Goal: Transaction & Acquisition: Purchase product/service

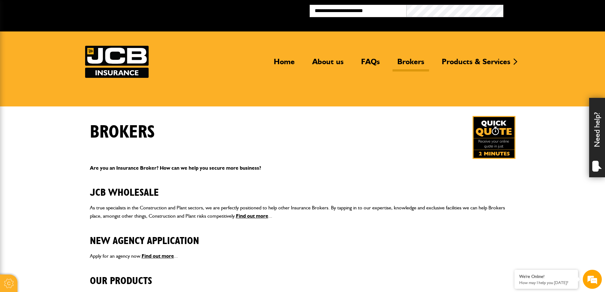
click at [522, 13] on button "Broker Login" at bounding box center [551, 10] width 97 height 10
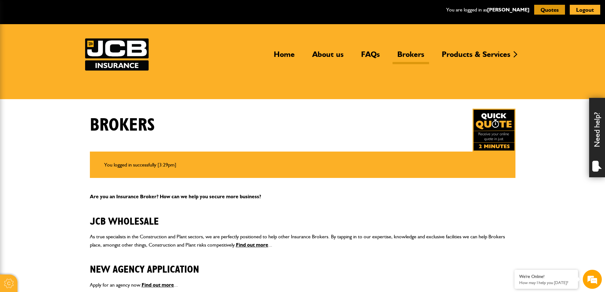
click at [542, 12] on button "Quotes" at bounding box center [549, 10] width 31 height 10
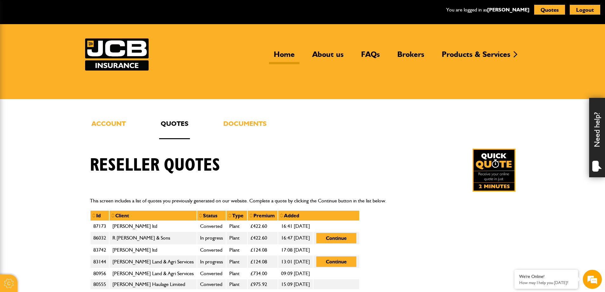
click at [283, 55] on link "Home" at bounding box center [284, 57] width 30 height 15
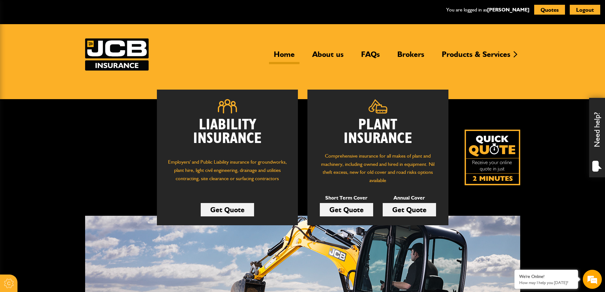
click at [405, 209] on link "Get Quote" at bounding box center [409, 209] width 53 height 13
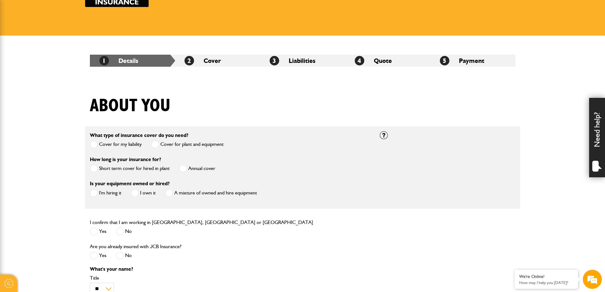
click at [95, 193] on span at bounding box center [94, 193] width 8 height 8
click at [182, 169] on span at bounding box center [183, 168] width 8 height 8
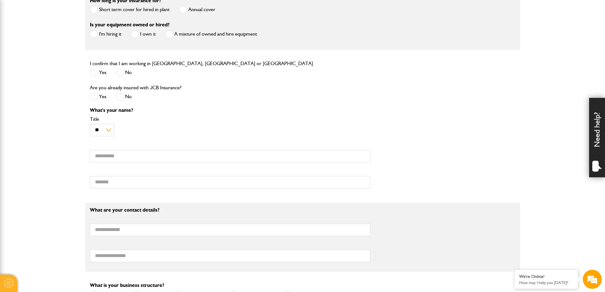
scroll to position [127, 0]
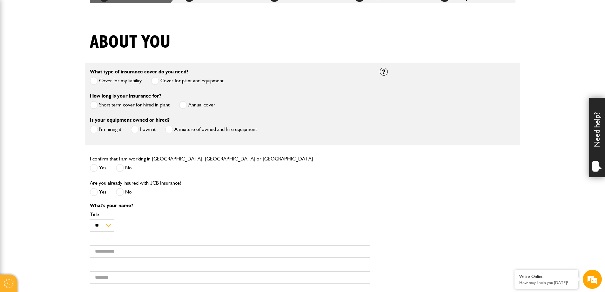
click at [97, 168] on span at bounding box center [94, 168] width 8 height 8
click at [97, 194] on span at bounding box center [94, 192] width 8 height 8
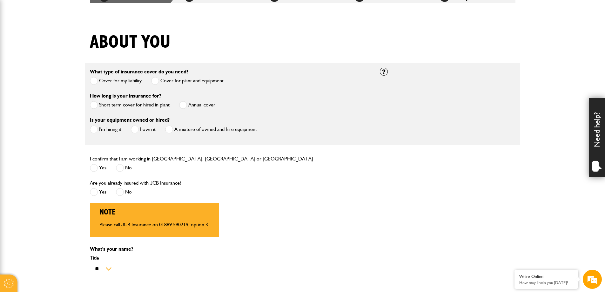
click at [123, 193] on span at bounding box center [120, 192] width 8 height 8
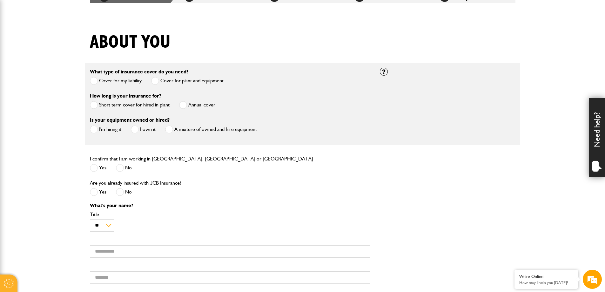
click at [97, 194] on span at bounding box center [94, 192] width 8 height 8
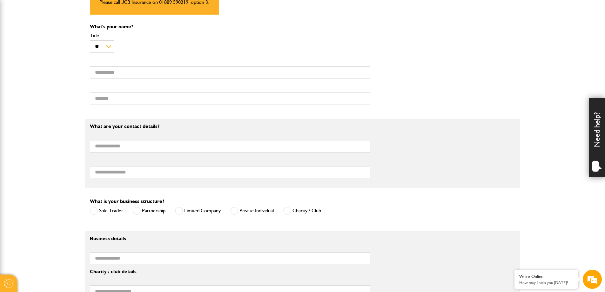
scroll to position [254, 0]
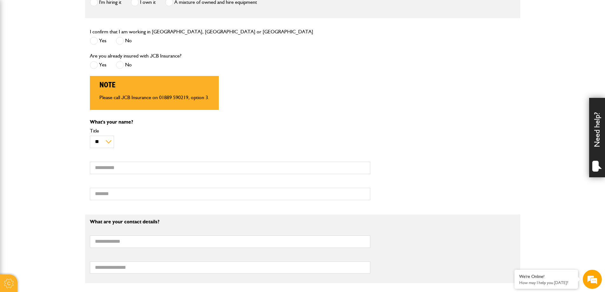
click at [380, 139] on div "What's your name? ** *** **** ** ** ** Title First name Surname" at bounding box center [302, 161] width 435 height 85
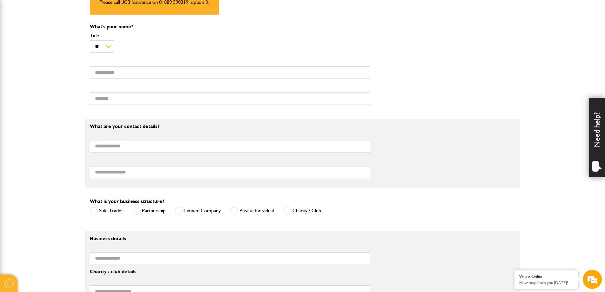
scroll to position [191, 0]
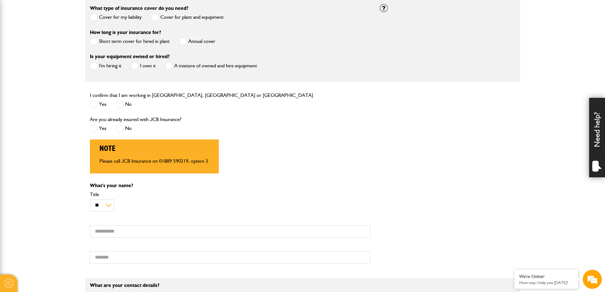
click at [121, 130] on span at bounding box center [120, 128] width 8 height 8
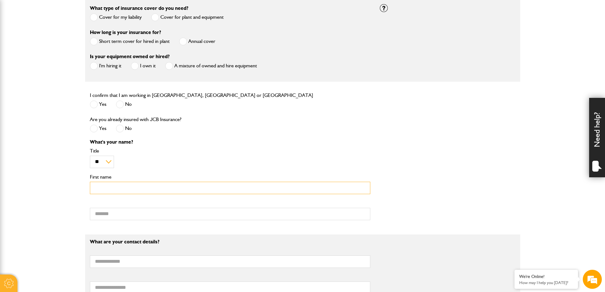
click at [140, 188] on input "First name" at bounding box center [230, 188] width 280 height 12
type input "******"
click at [123, 214] on input "Surname" at bounding box center [230, 214] width 280 height 12
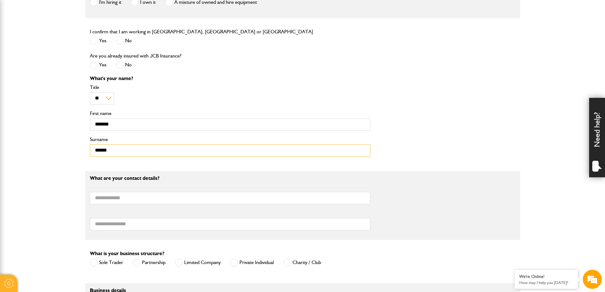
scroll to position [286, 0]
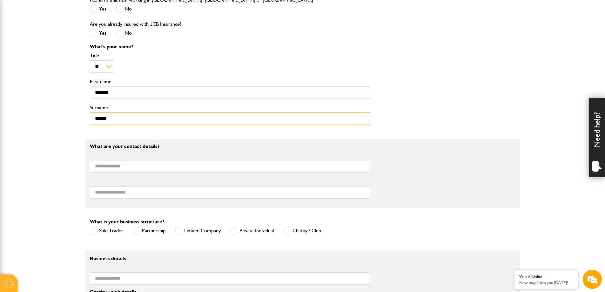
type input "******"
click at [130, 169] on input "Email address" at bounding box center [230, 166] width 280 height 12
click at [159, 167] on input "Email address" at bounding box center [230, 166] width 280 height 12
type input "**********"
click at [219, 141] on fieldset "**********" at bounding box center [302, 173] width 435 height 69
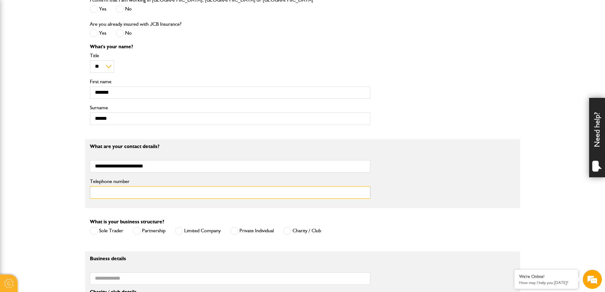
click at [169, 190] on input "Telephone number" at bounding box center [230, 192] width 280 height 12
type input "**********"
click at [140, 231] on span at bounding box center [137, 231] width 8 height 8
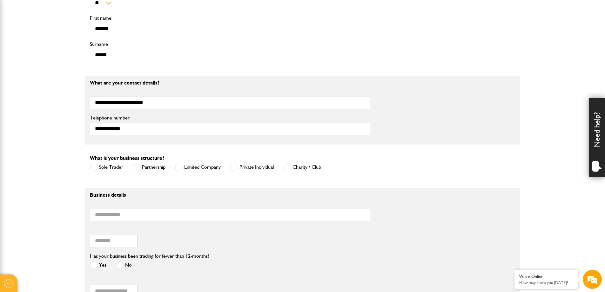
scroll to position [381, 0]
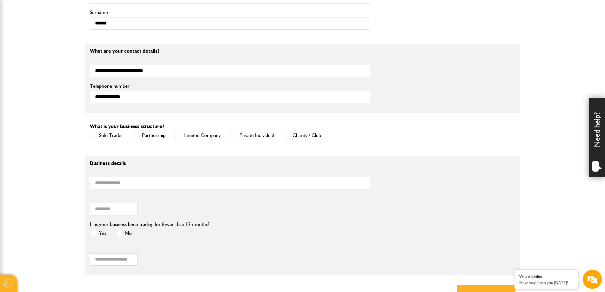
click at [93, 133] on span at bounding box center [94, 135] width 8 height 8
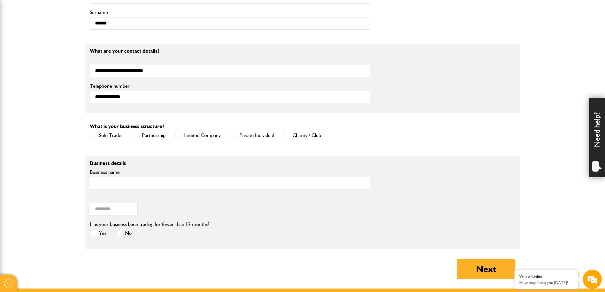
click at [136, 184] on input "Business name" at bounding box center [230, 183] width 280 height 12
type input "**********"
click at [171, 210] on div "Postcode of your correspondence address" at bounding box center [138, 206] width 97 height 20
click at [127, 211] on input "Postcode of your correspondence address" at bounding box center [114, 209] width 48 height 12
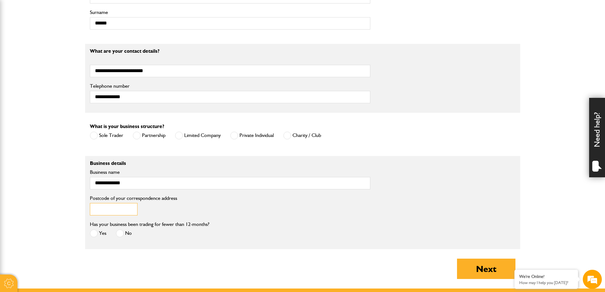
paste input "*******"
type input "*******"
drag, startPoint x: 127, startPoint y: 211, endPoint x: 7, endPoint y: 207, distance: 119.5
click at [7, 207] on body "Cookie Options You can control which cookies we use with the form below. Please…" at bounding box center [302, 44] width 605 height 850
type input "********"
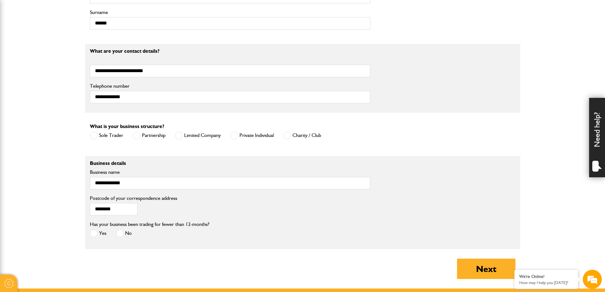
click at [215, 215] on div "******** Postcode of your correspondence address" at bounding box center [302, 207] width 435 height 26
click at [122, 233] on span at bounding box center [120, 233] width 8 height 8
drag, startPoint x: 467, startPoint y: 270, endPoint x: 406, endPoint y: 181, distance: 107.1
click at [406, 181] on form "What type of insurance cover do you need? Cover for my liability Cover for plan…" at bounding box center [303, 29] width 426 height 440
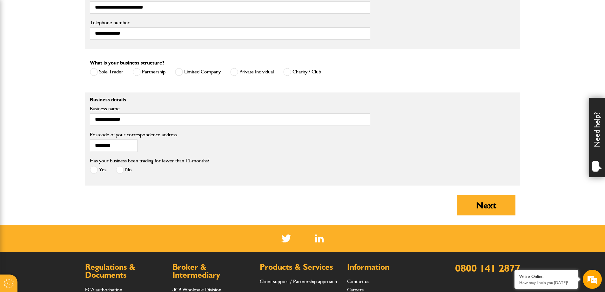
scroll to position [560, 0]
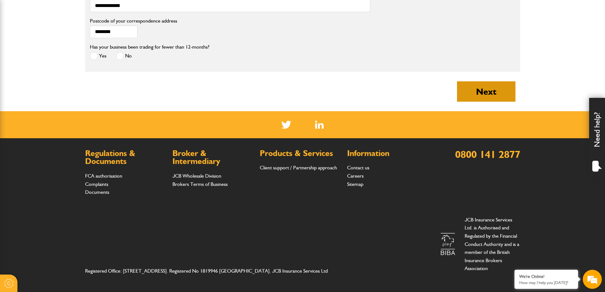
click at [491, 92] on button "Next" at bounding box center [486, 91] width 58 height 20
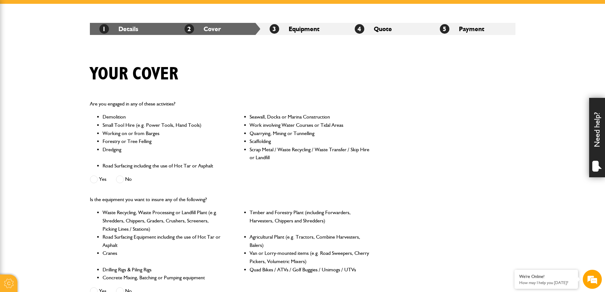
scroll to position [127, 0]
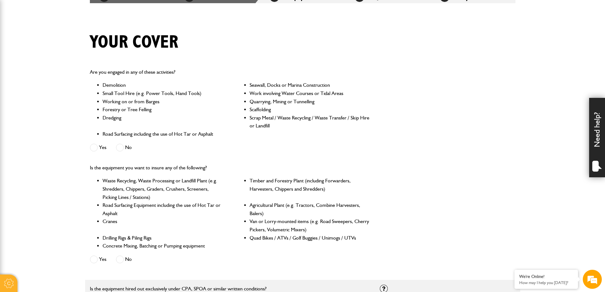
click at [123, 146] on span at bounding box center [120, 148] width 8 height 8
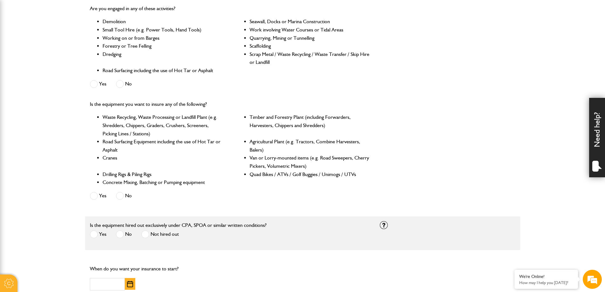
scroll to position [0, 0]
click at [118, 193] on span at bounding box center [120, 196] width 8 height 8
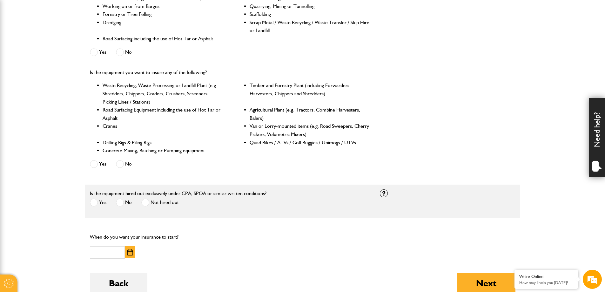
scroll to position [254, 0]
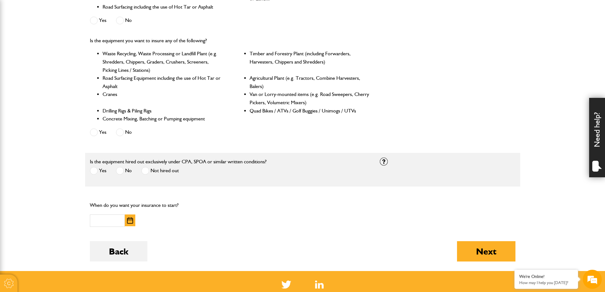
click at [94, 172] on span at bounding box center [94, 171] width 8 height 8
click at [129, 222] on img "button" at bounding box center [130, 220] width 6 height 6
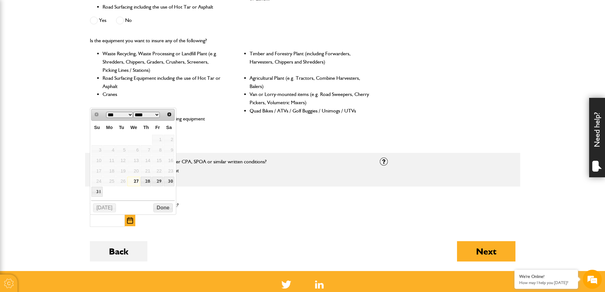
click at [137, 180] on link "27" at bounding box center [133, 182] width 12 height 10
type input "**********"
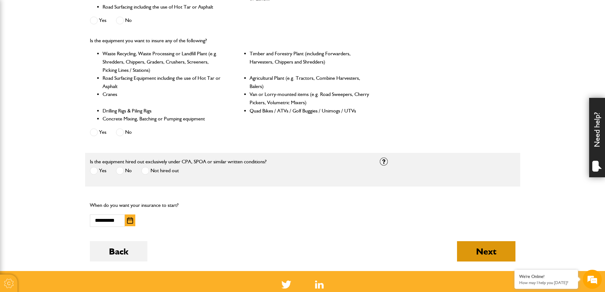
click at [476, 251] on button "Next" at bounding box center [486, 251] width 58 height 20
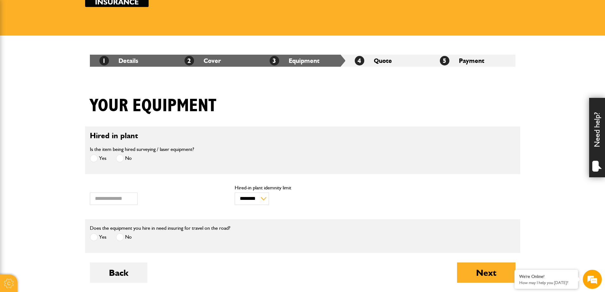
scroll to position [95, 0]
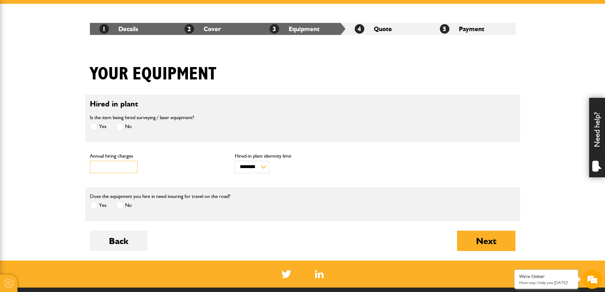
drag, startPoint x: 112, startPoint y: 168, endPoint x: 80, endPoint y: 167, distance: 32.1
click at [81, 167] on body "Cookie Options You can control which cookies we use with the form below. Please…" at bounding box center [302, 173] width 605 height 536
type input "*****"
click at [170, 156] on label "Annual hiring charges" at bounding box center [158, 155] width 136 height 5
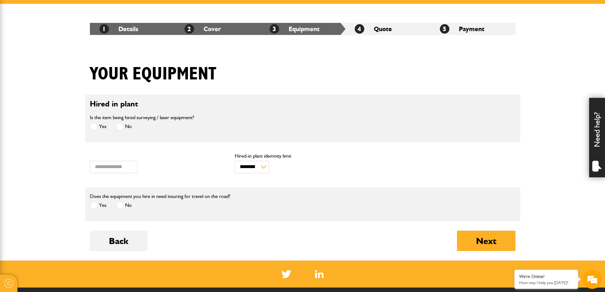
click at [137, 161] on input "*****" at bounding box center [114, 167] width 48 height 12
click at [495, 237] on button "Next" at bounding box center [486, 241] width 58 height 20
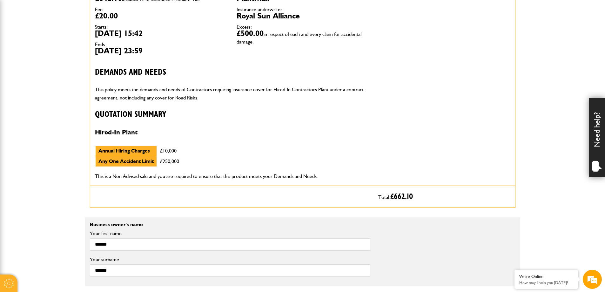
scroll to position [64, 0]
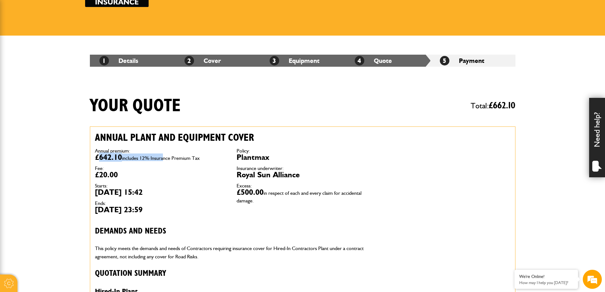
drag, startPoint x: 97, startPoint y: 158, endPoint x: 165, endPoint y: 158, distance: 67.3
click at [165, 158] on dd "£642.10 includes 12% Insurance Premium Tax" at bounding box center [161, 157] width 132 height 8
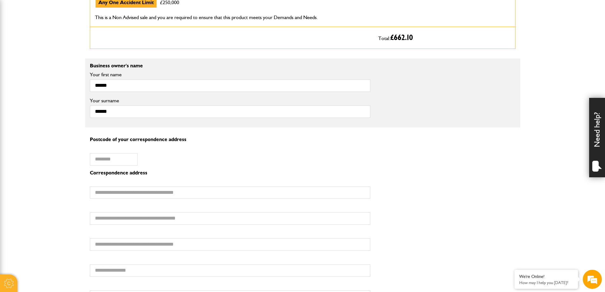
scroll to position [476, 0]
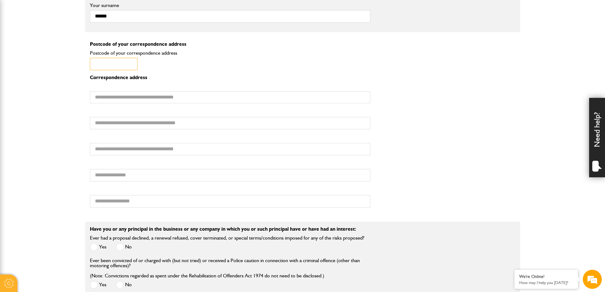
click at [111, 61] on input "Postcode of your correspondence address" at bounding box center [114, 64] width 48 height 12
click at [127, 63] on input "Postcode of your correspondence address" at bounding box center [114, 64] width 48 height 12
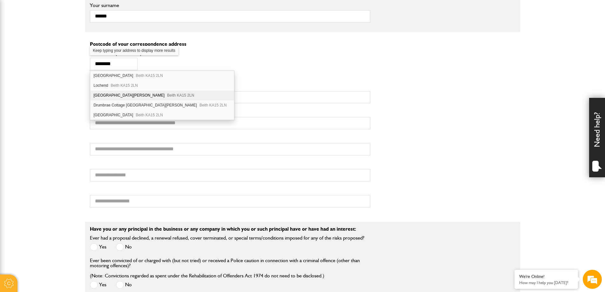
click at [121, 93] on div "North Biggart Farm Beith KA15 2LN" at bounding box center [162, 96] width 144 height 10
type input "********"
type input "**********"
type input "*****"
type input "**********"
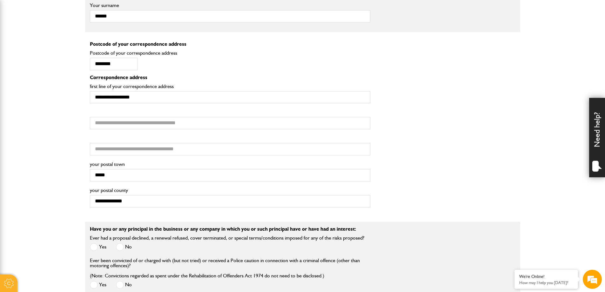
scroll to position [540, 0]
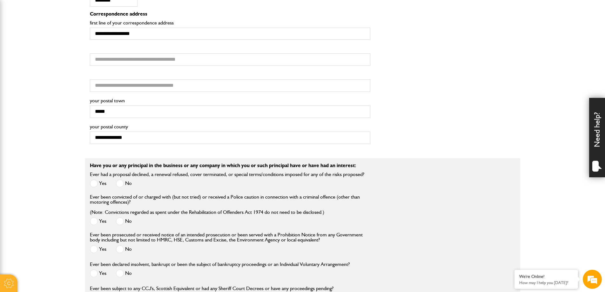
click at [120, 184] on span at bounding box center [120, 183] width 8 height 8
click at [119, 222] on span at bounding box center [120, 221] width 8 height 8
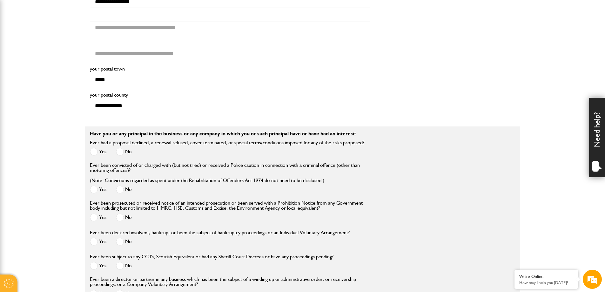
scroll to position [603, 0]
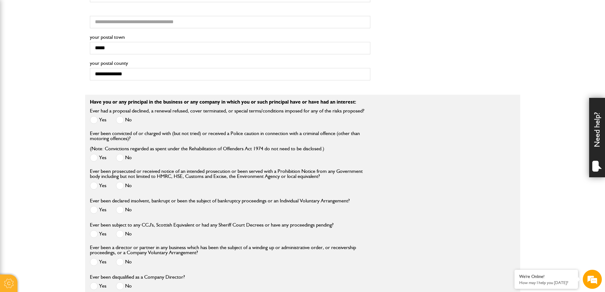
click at [121, 183] on span at bounding box center [120, 186] width 8 height 8
click at [121, 213] on span at bounding box center [120, 210] width 8 height 8
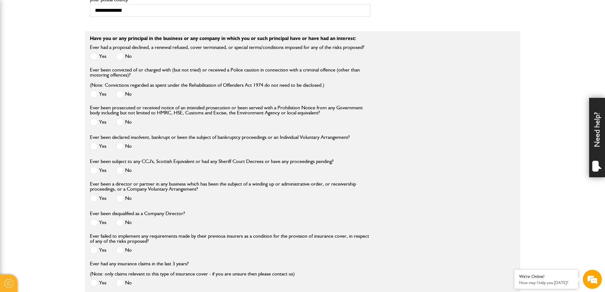
click at [122, 173] on span at bounding box center [120, 170] width 8 height 8
click at [123, 198] on span at bounding box center [120, 198] width 8 height 8
click at [119, 225] on span at bounding box center [120, 222] width 8 height 8
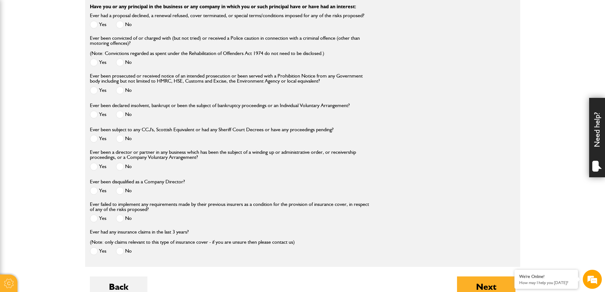
scroll to position [762, 0]
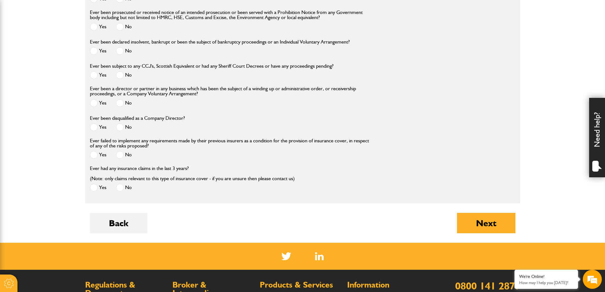
click at [119, 156] on span at bounding box center [120, 155] width 8 height 8
click at [119, 190] on span at bounding box center [120, 188] width 8 height 8
drag, startPoint x: 475, startPoint y: 225, endPoint x: 158, endPoint y: 154, distance: 324.2
click at [495, 223] on button "Next" at bounding box center [486, 223] width 58 height 20
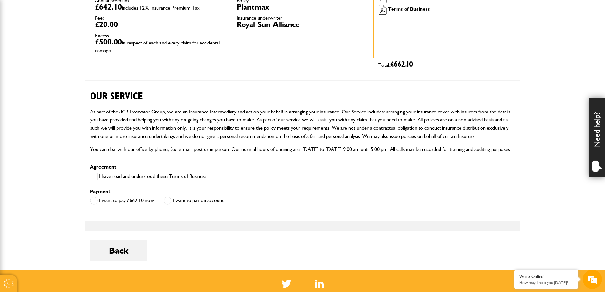
scroll to position [32, 0]
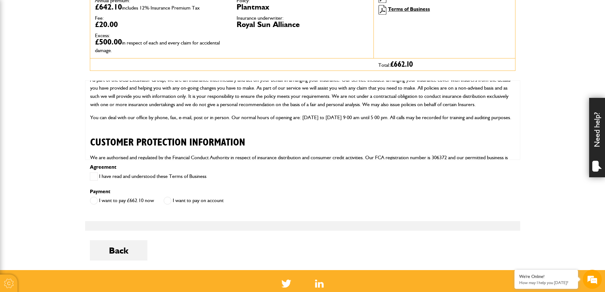
click at [93, 178] on span at bounding box center [94, 176] width 8 height 8
click at [167, 200] on span at bounding box center [168, 201] width 8 height 8
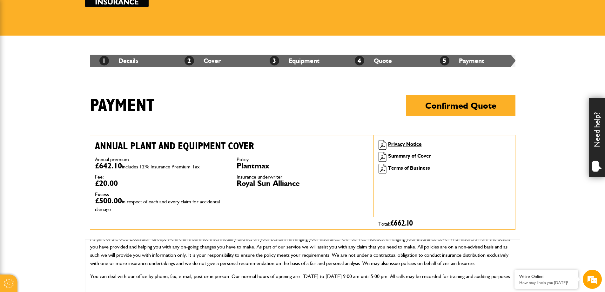
scroll to position [95, 0]
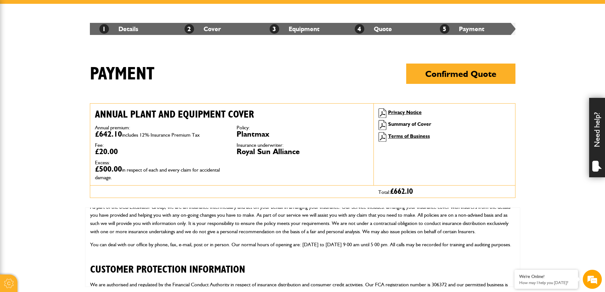
click at [405, 124] on link "Summary of Cover" at bounding box center [409, 124] width 43 height 6
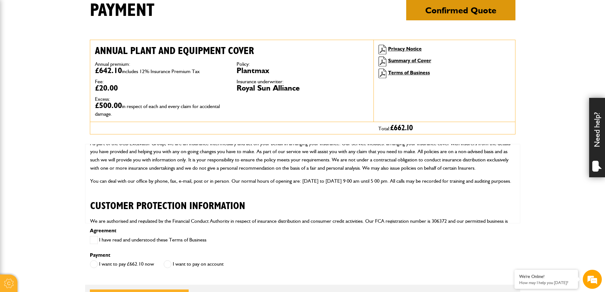
scroll to position [349, 0]
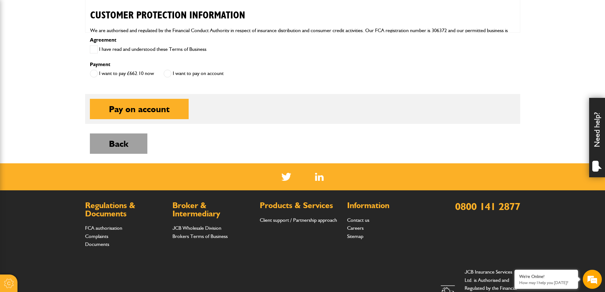
click at [125, 144] on button "Back" at bounding box center [118, 143] width 57 height 20
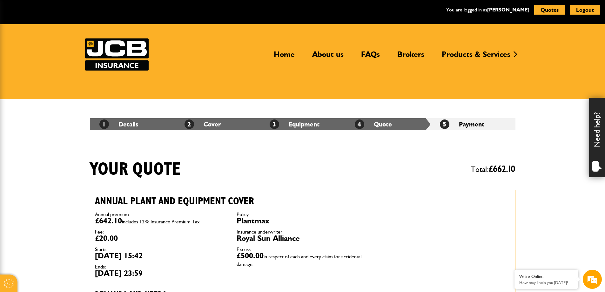
click at [595, 143] on div "Need help?" at bounding box center [597, 137] width 16 height 79
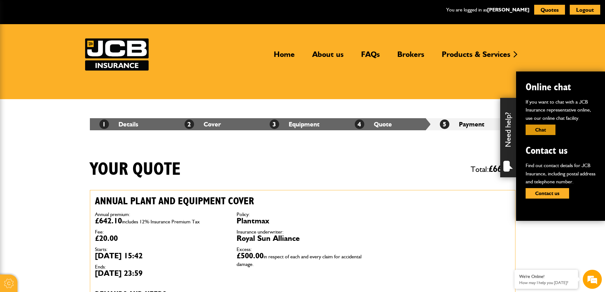
click at [550, 133] on button "Chat" at bounding box center [541, 129] width 30 height 10
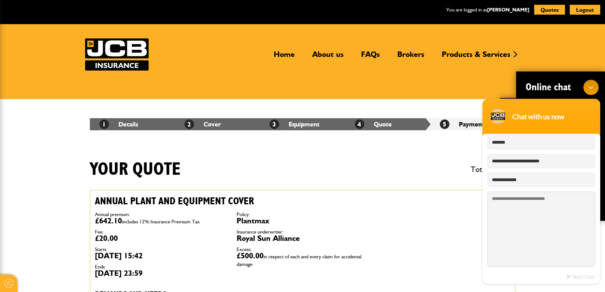
click at [533, 200] on textarea "Type your message and hit 'Enter'" at bounding box center [541, 228] width 108 height 75
type textarea "****"
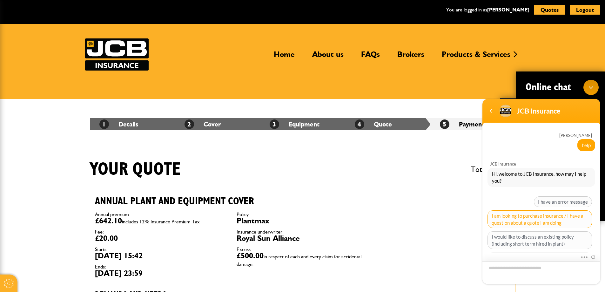
scroll to position [32, 0]
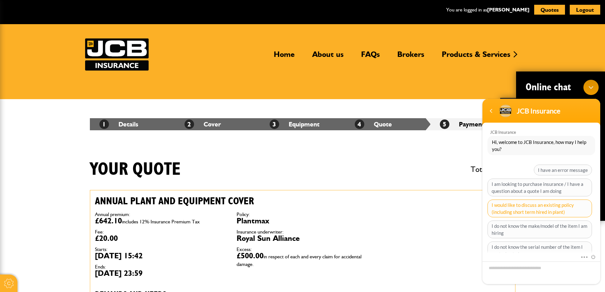
click at [542, 207] on span "I would like to discuss an existing policy (including short term hired in plant)" at bounding box center [539, 208] width 104 height 18
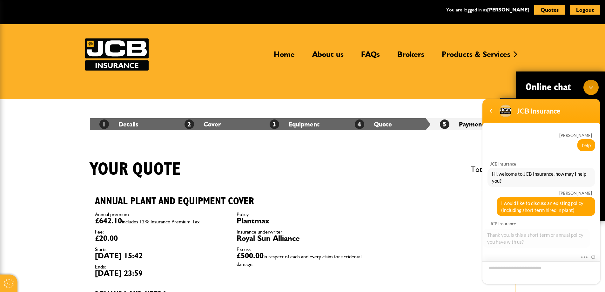
scroll to position [41, 0]
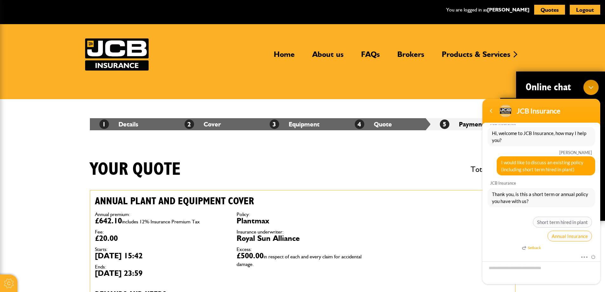
click at [556, 237] on span "Annual Insurance" at bounding box center [569, 236] width 44 height 11
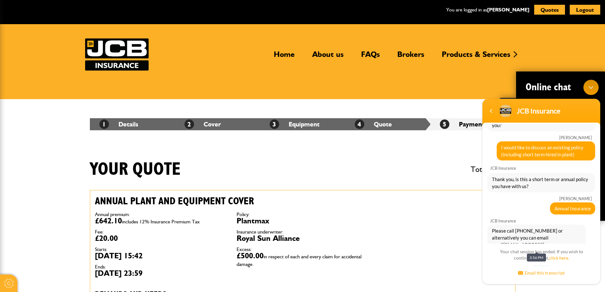
scroll to position [134, 0]
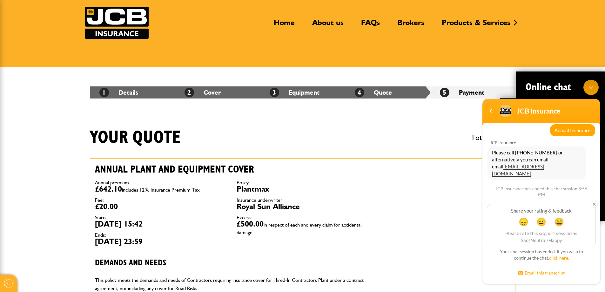
scroll to position [0, 0]
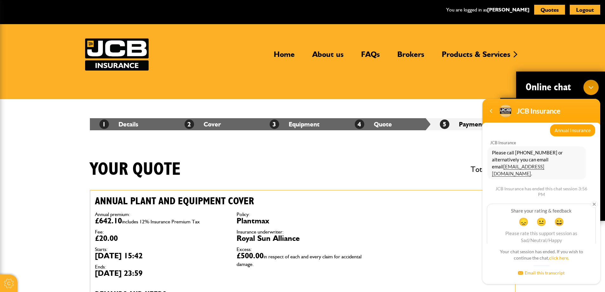
click at [367, 208] on div "Policy: Plantmax Insurance underwriter: Royal Sun Alliance Excess: £500.00 in r…" at bounding box center [303, 239] width 142 height 65
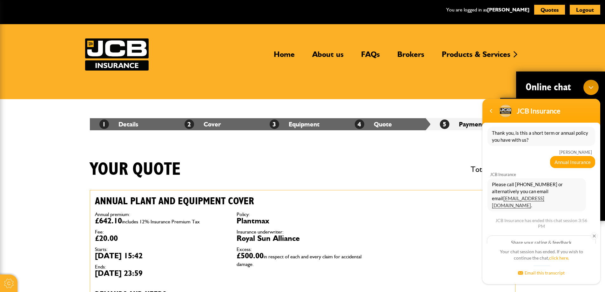
scroll to position [134, 0]
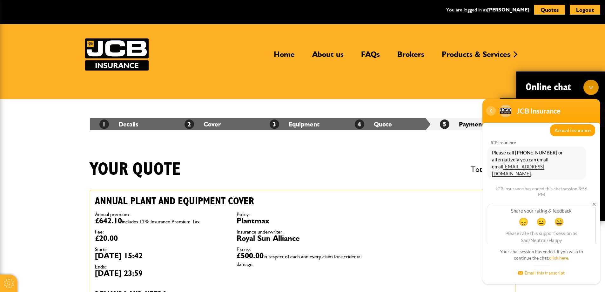
click at [490, 109] on div "Navigation go back" at bounding box center [491, 111] width 10 height 10
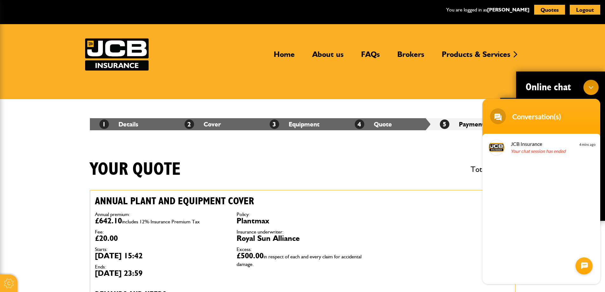
click at [437, 162] on div "Your quote Total: £ 662.10" at bounding box center [302, 174] width 435 height 31
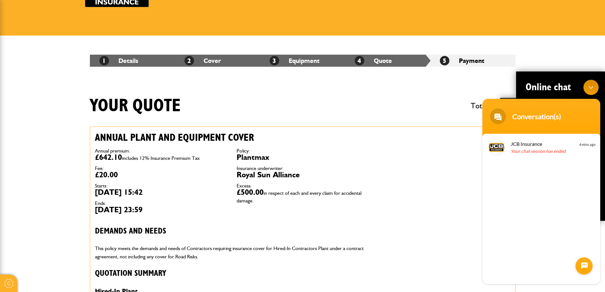
scroll to position [32, 0]
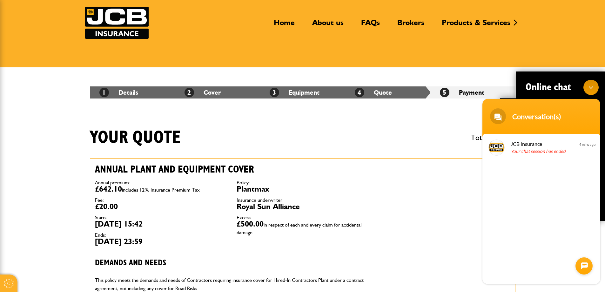
click at [467, 137] on div "Your quote Total: £ 662.10" at bounding box center [302, 142] width 435 height 31
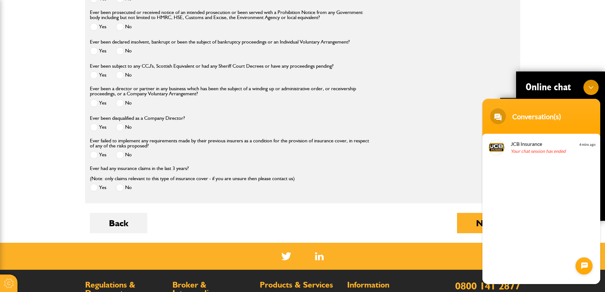
scroll to position [889, 0]
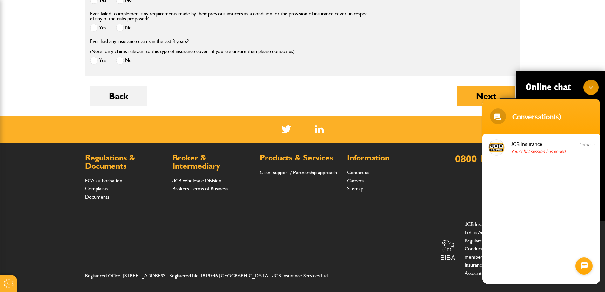
click at [496, 119] on span at bounding box center [498, 116] width 16 height 16
click at [410, 115] on div "Back Next" at bounding box center [303, 101] width 426 height 30
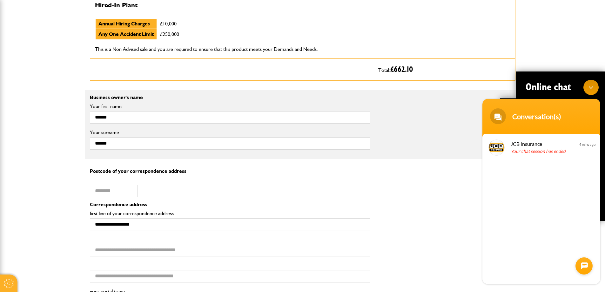
scroll to position [318, 0]
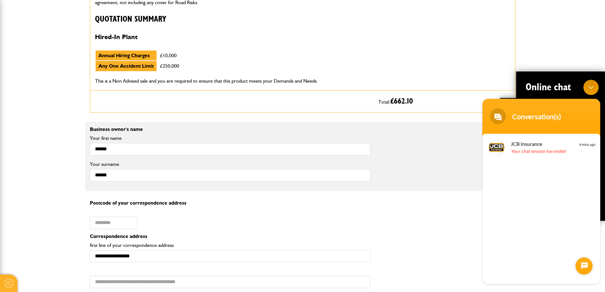
click at [589, 87] on div "Minimize live chat window" at bounding box center [590, 87] width 15 height 15
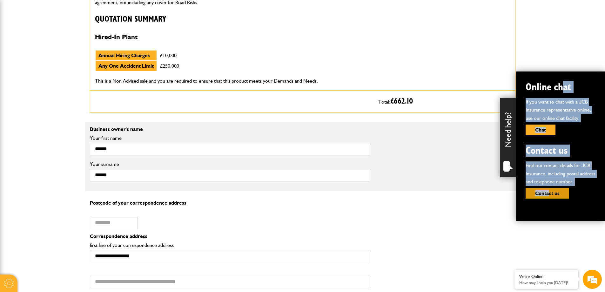
drag, startPoint x: 563, startPoint y: 75, endPoint x: 550, endPoint y: 197, distance: 122.3
click at [550, 197] on div "Online chat If you want to chat with a JCB Insurance representative online, use…" at bounding box center [560, 145] width 89 height 149
click at [443, 220] on div "Postcode of your correspondence address Postcode of your correspondence address" at bounding box center [302, 216] width 435 height 33
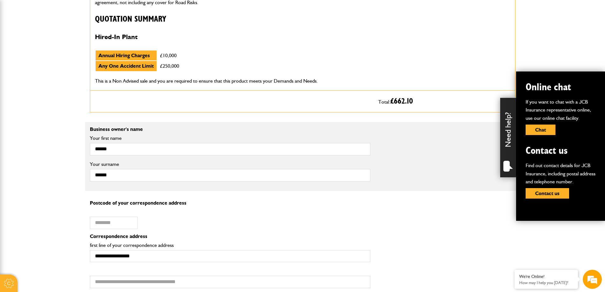
click at [581, 36] on body "Cookie Options You can control which cookies we use with the form below. Please…" at bounding box center [302, 275] width 605 height 1186
click at [405, 240] on div "**********" at bounding box center [302, 250] width 435 height 33
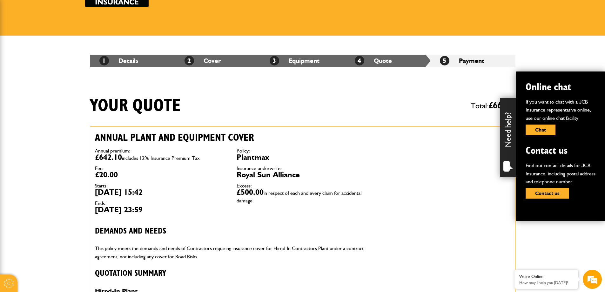
scroll to position [127, 0]
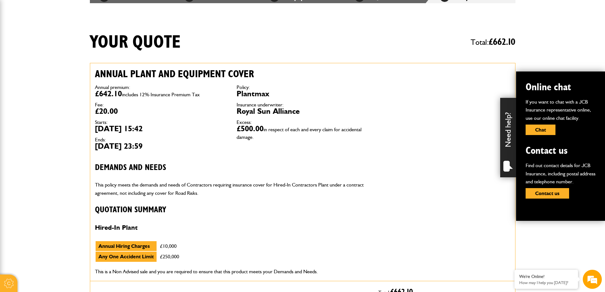
click at [369, 178] on div "Annual plant and equipment cover Annual premium: £642.10 includes 12% Insurance…" at bounding box center [231, 172] width 283 height 218
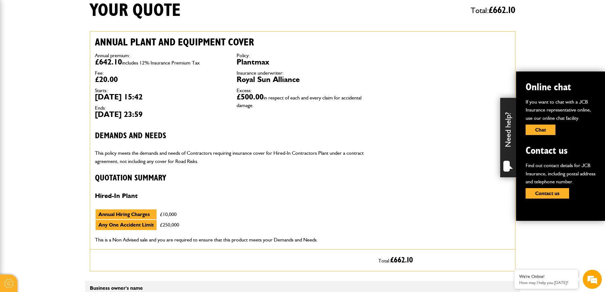
scroll to position [0, 0]
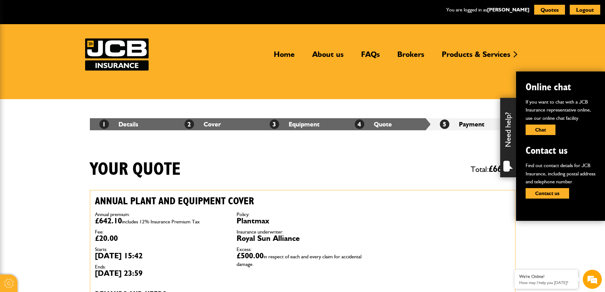
click at [455, 170] on div "Your quote Total: £ 662.10" at bounding box center [302, 174] width 435 height 31
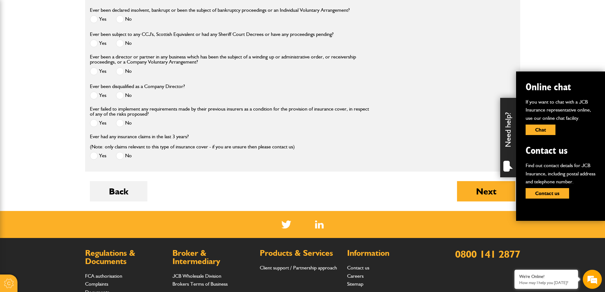
scroll to position [762, 0]
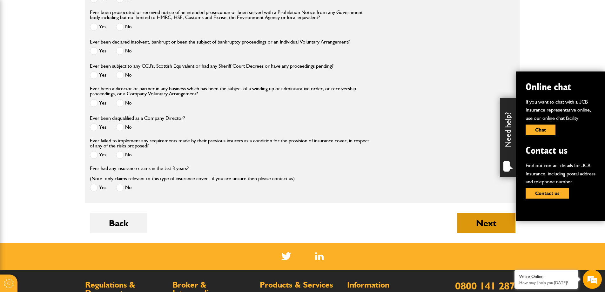
click at [497, 228] on button "Next" at bounding box center [486, 223] width 58 height 20
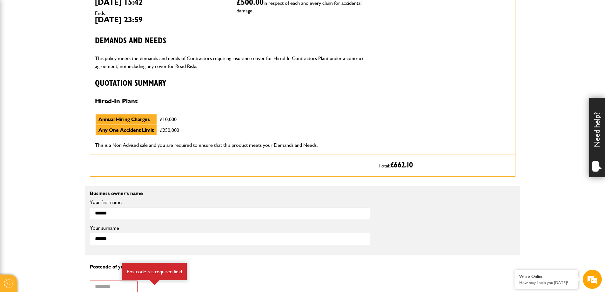
scroll to position [413, 0]
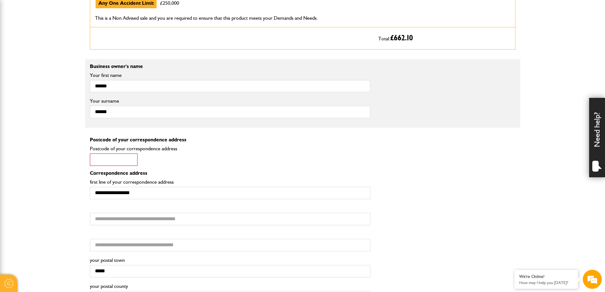
click at [126, 163] on input "Postcode of your correspondence address" at bounding box center [114, 159] width 48 height 12
click at [123, 163] on input "Postcode of your correspondence address" at bounding box center [114, 159] width 48 height 12
click at [108, 161] on input "Postcode of your correspondence address" at bounding box center [114, 159] width 48 height 12
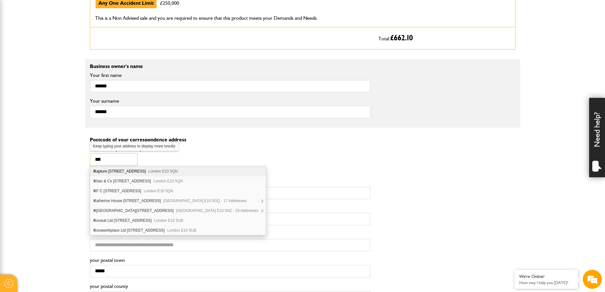
scroll to position [0, 0]
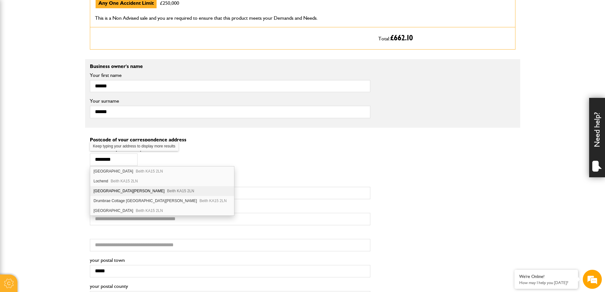
click at [126, 188] on div "North Biggart Farm Beith KA15 2LN" at bounding box center [162, 191] width 144 height 10
type input "********"
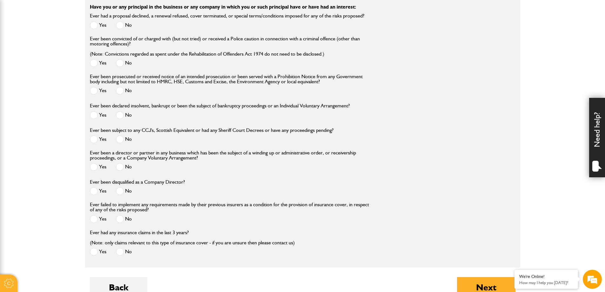
scroll to position [921, 0]
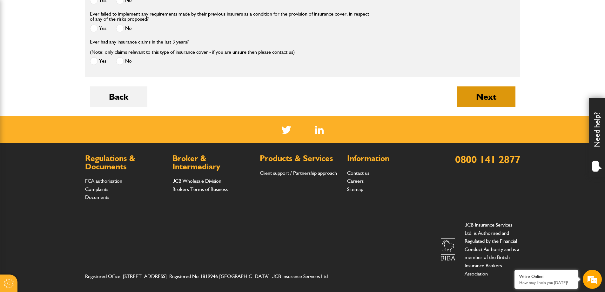
click at [501, 92] on button "Next" at bounding box center [486, 96] width 58 height 20
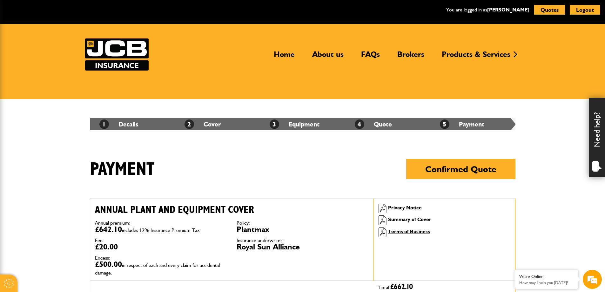
click at [403, 217] on link "Summary of Cover" at bounding box center [409, 219] width 43 height 6
